Goal: Information Seeking & Learning: Learn about a topic

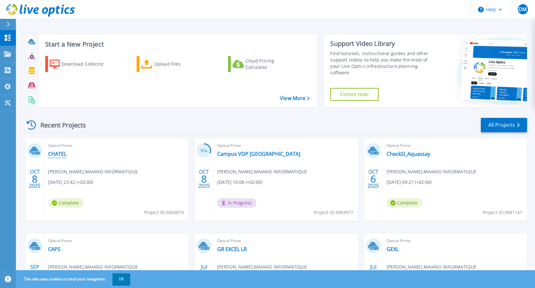
click at [59, 154] on link "CHATEL" at bounding box center [57, 154] width 18 height 6
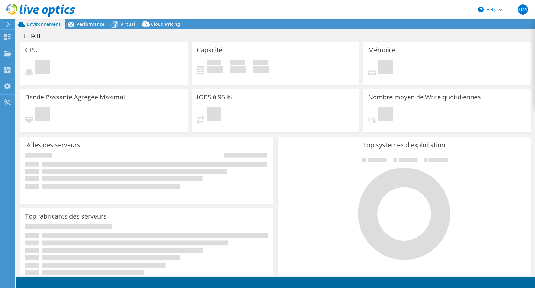
select select "USD"
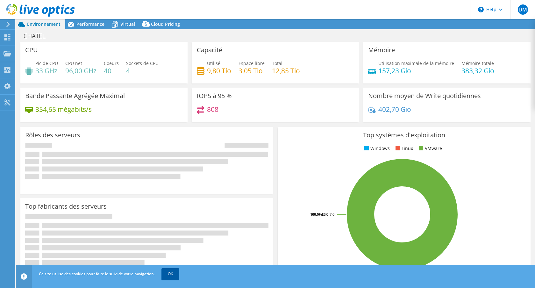
click at [172, 274] on link "OK" at bounding box center [171, 273] width 18 height 11
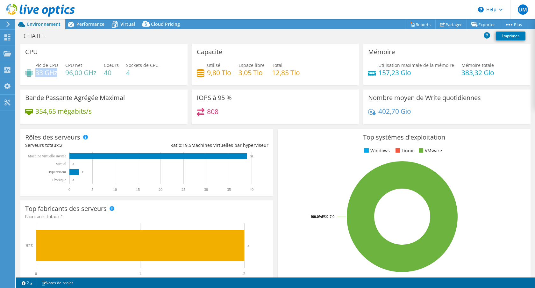
drag, startPoint x: 36, startPoint y: 73, endPoint x: 57, endPoint y: 76, distance: 21.3
click at [57, 76] on h4 "33 GHz" at bounding box center [46, 72] width 23 height 7
click at [65, 55] on div "CPU Pic de CPU 33 GHz CPU net 96,00 GHz Coeurs 40 Sockets de CPU 4" at bounding box center [103, 65] width 167 height 42
click at [96, 26] on span "Performance" at bounding box center [90, 24] width 28 height 6
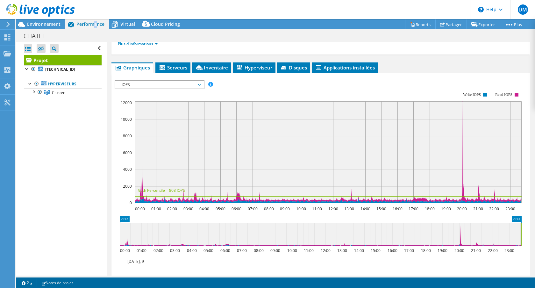
scroll to position [91, 0]
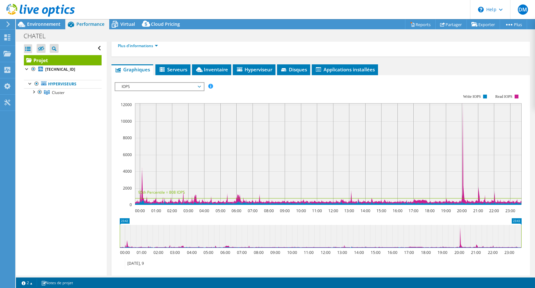
click at [177, 86] on span "IOPS" at bounding box center [160, 87] width 82 height 8
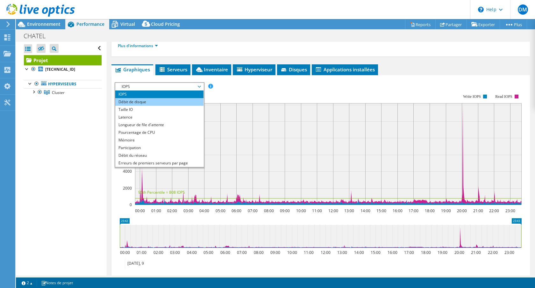
click at [165, 100] on li "Débit de disque" at bounding box center [159, 102] width 88 height 8
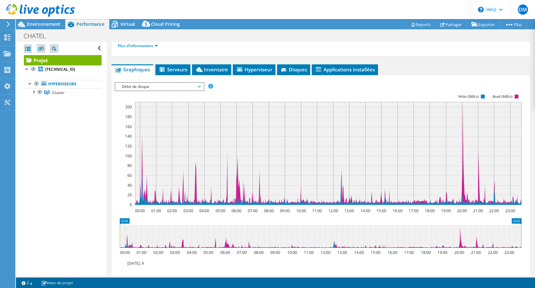
click at [170, 83] on span "Débit de disque" at bounding box center [160, 87] width 82 height 8
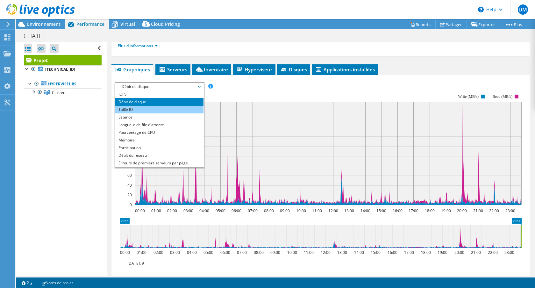
click at [166, 107] on li "Taille IO" at bounding box center [159, 110] width 88 height 8
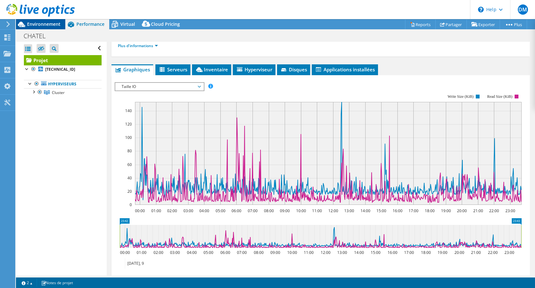
click at [43, 23] on span "Environnement" at bounding box center [43, 24] width 33 height 6
